Goal: Communication & Community: Answer question/provide support

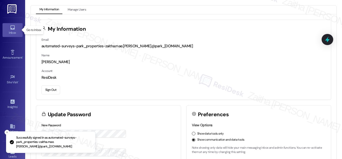
click at [12, 34] on div "Inbox" at bounding box center [12, 32] width 25 height 5
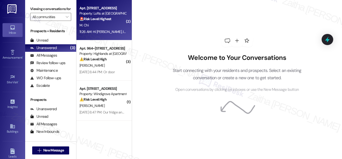
click at [106, 25] on div "M. Chi" at bounding box center [103, 25] width 48 height 6
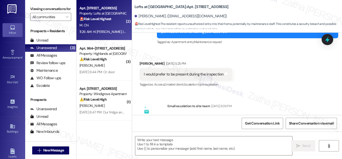
type textarea "Fetching suggested responses. Please feel free to read through the conversation…"
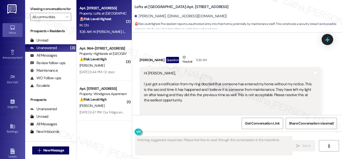
scroll to position [1266, 0]
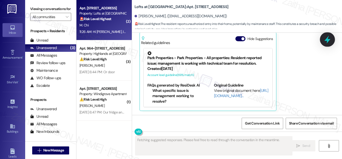
click at [326, 39] on icon at bounding box center [327, 40] width 6 height 8
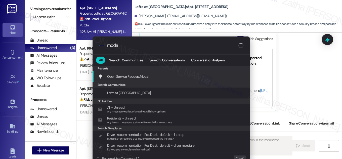
type input "modal"
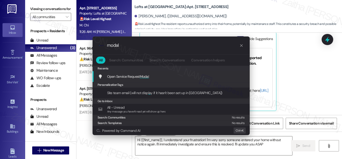
type textarea "Hi {{first_name}}, I understand your frustration! I'm very sorry someone entere…"
type input "modal"
click at [241, 45] on icon "progress bar" at bounding box center [241, 45] width 3 height 3
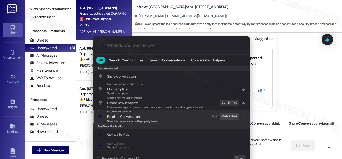
scroll to position [9, 0]
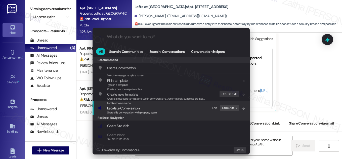
click at [316, 77] on div ".cls-1{fill:#0a055f;}.cls-2{fill:#0cc4c4;} resideskLogoBlueOrange All Search: C…" at bounding box center [171, 79] width 342 height 159
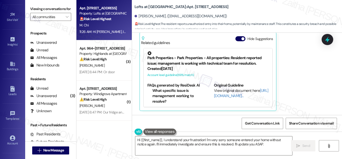
scroll to position [79, 0]
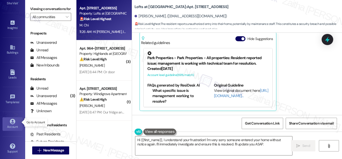
click at [15, 118] on link "Account" at bounding box center [13, 124] width 20 height 14
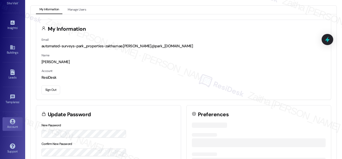
click at [51, 90] on button "Sign Out" at bounding box center [50, 89] width 19 height 9
